Goal: Find specific page/section: Find specific page/section

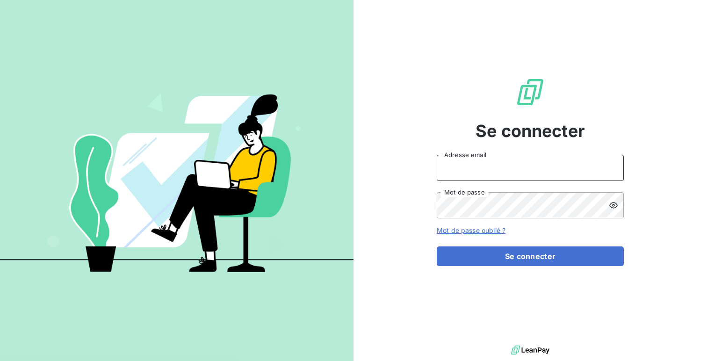
click at [445, 165] on input "Adresse email" at bounding box center [530, 168] width 187 height 26
type input "admin@acl"
click at [437, 246] on button "Se connecter" at bounding box center [530, 256] width 187 height 20
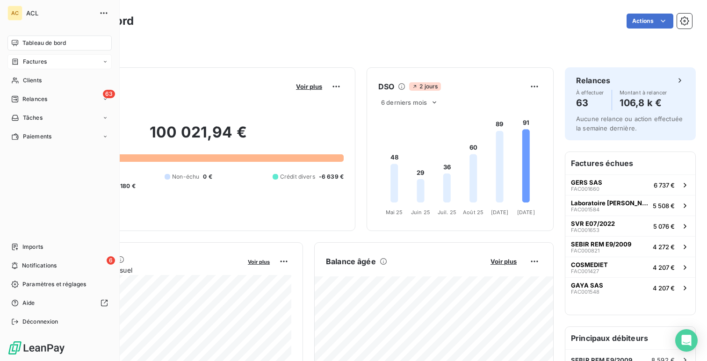
click at [17, 61] on icon at bounding box center [15, 61] width 8 height 7
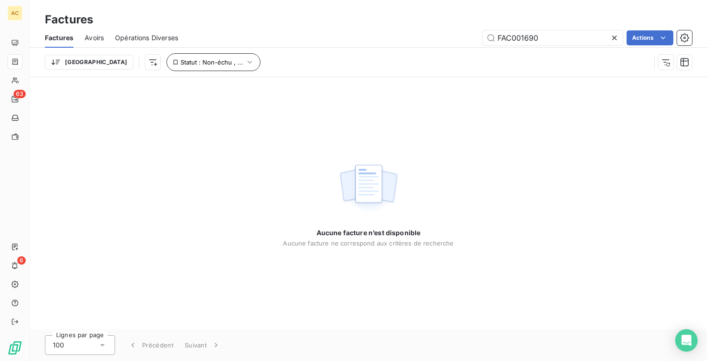
type input "FAC001690"
click at [186, 60] on span "Statut : Non-échu , ..." at bounding box center [211, 61] width 63 height 7
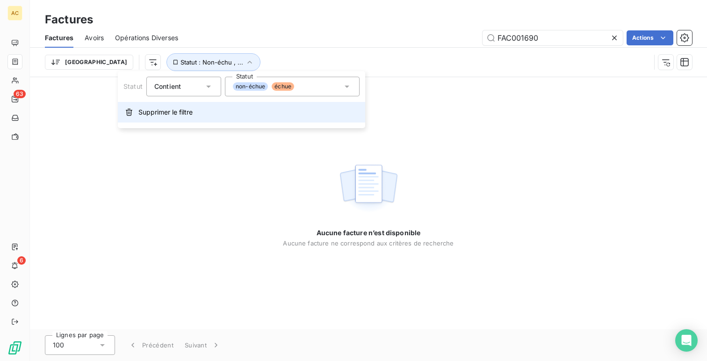
click at [184, 117] on button "Supprimer le filtre" at bounding box center [241, 112] width 247 height 21
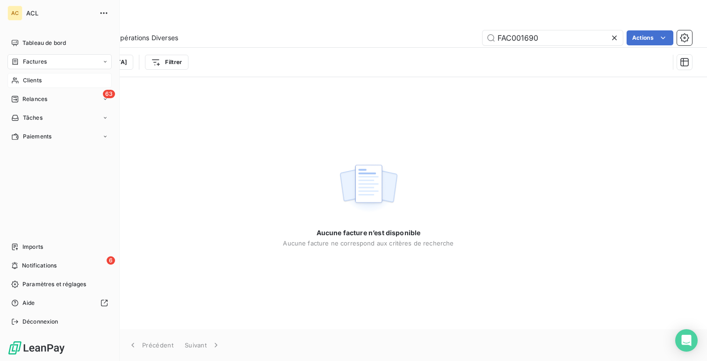
click at [37, 84] on span "Clients" at bounding box center [32, 80] width 19 height 8
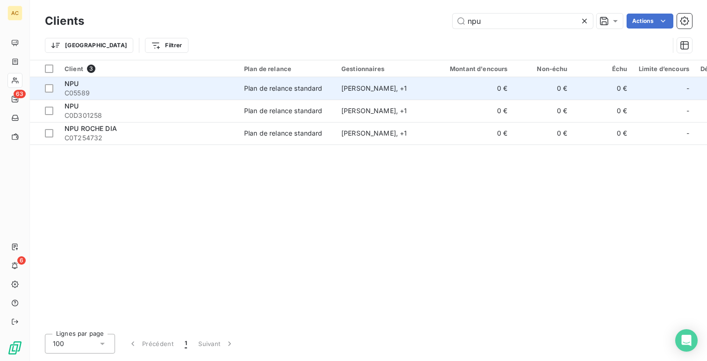
type input "npu"
click at [174, 87] on div "NPU" at bounding box center [148, 83] width 168 height 9
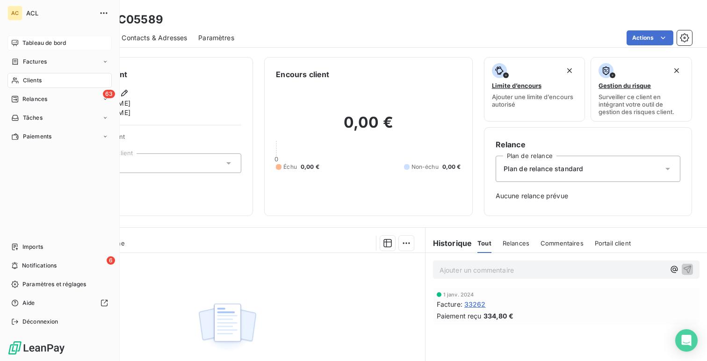
click at [20, 40] on div "Tableau de bord" at bounding box center [59, 43] width 104 height 15
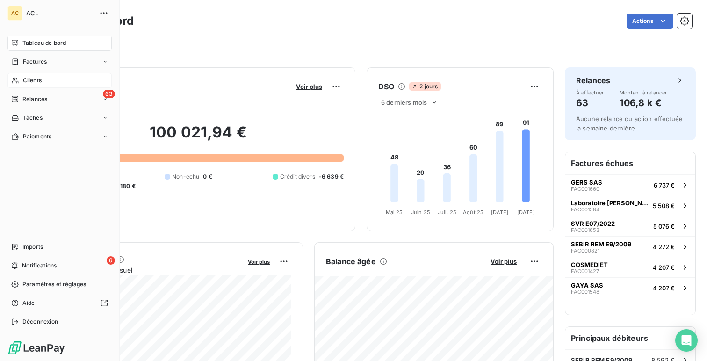
click at [39, 79] on span "Clients" at bounding box center [32, 80] width 19 height 8
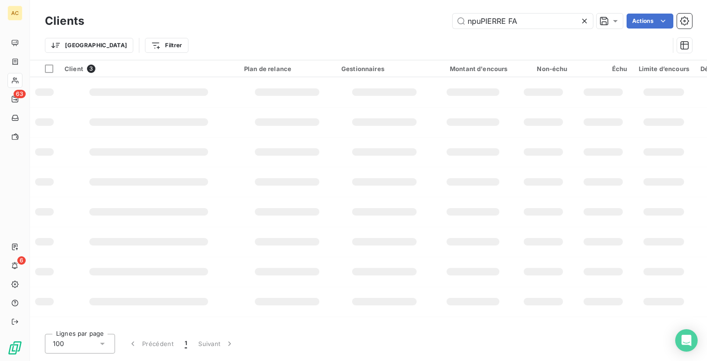
click at [507, 31] on div "Trier Filtrer" at bounding box center [368, 45] width 647 height 29
click at [508, 27] on input "npuPIERRE FA" at bounding box center [522, 21] width 140 height 15
paste input "text"
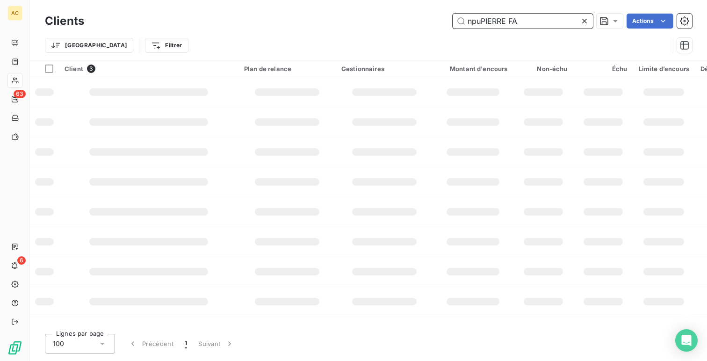
type input "[PERSON_NAME]"
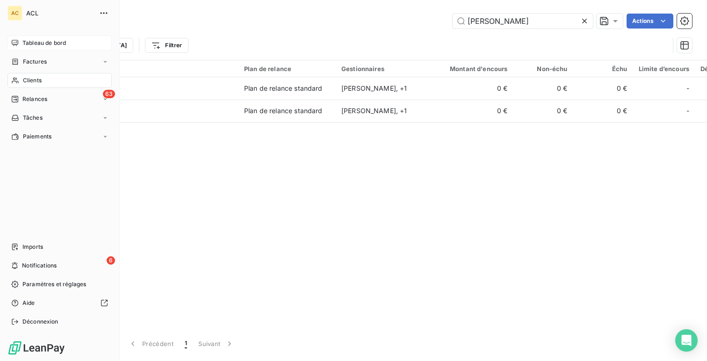
click at [30, 36] on div "Tableau de bord" at bounding box center [59, 43] width 104 height 15
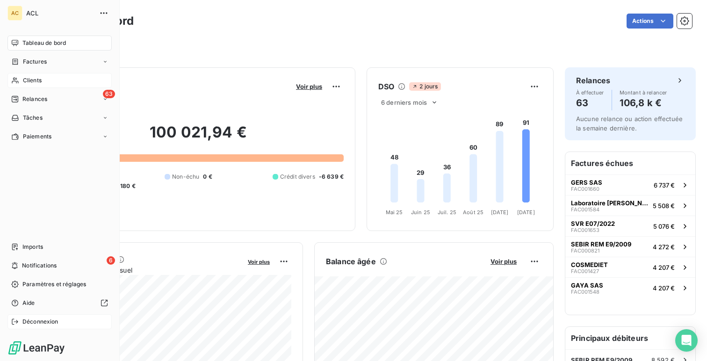
click at [35, 321] on span "Déconnexion" at bounding box center [40, 321] width 36 height 8
